Goal: Task Accomplishment & Management: Use online tool/utility

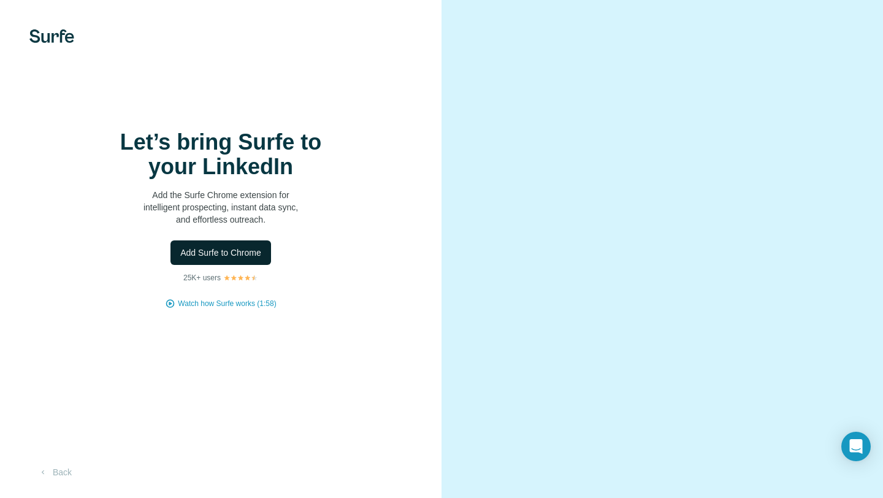
click at [250, 249] on span "Add Surfe to Chrome" at bounding box center [220, 253] width 81 height 12
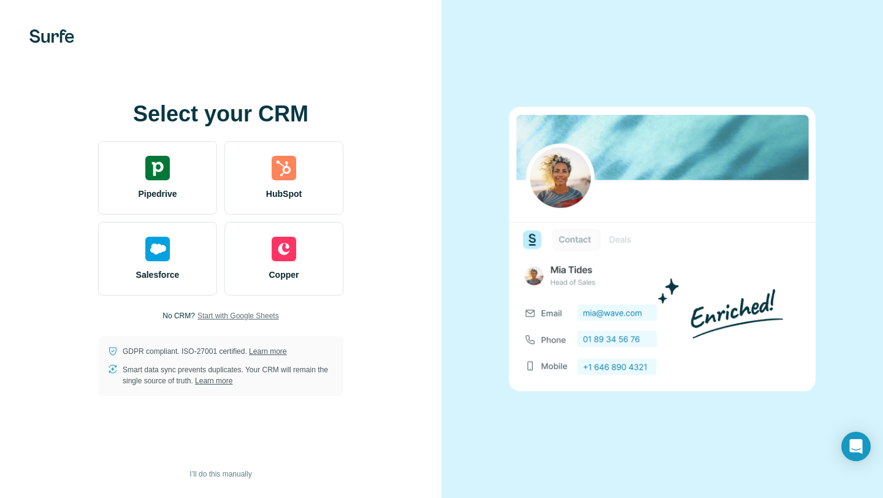
click at [243, 316] on span "Start with Google Sheets" at bounding box center [239, 315] width 82 height 11
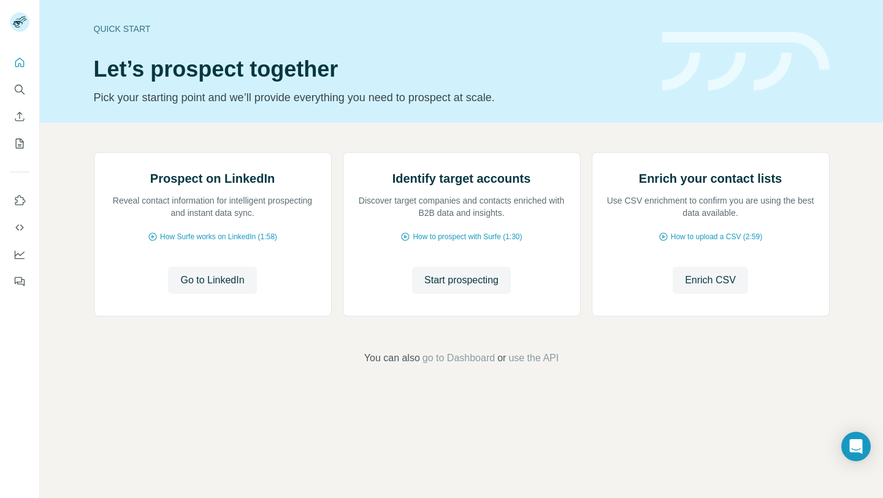
scroll to position [29, 0]
click at [231, 288] on span "Go to LinkedIn" at bounding box center [212, 280] width 64 height 15
